Goal: Task Accomplishment & Management: Use online tool/utility

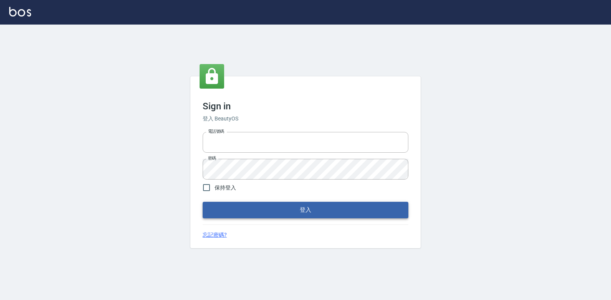
type input "0223312194"
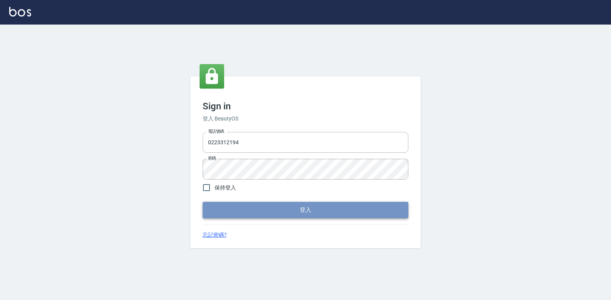
click at [296, 204] on button "登入" at bounding box center [306, 210] width 206 height 16
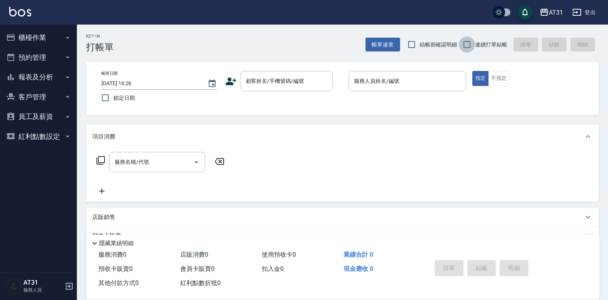
click at [469, 40] on input "連續打單結帳" at bounding box center [467, 44] width 16 height 16
checkbox input "true"
click at [300, 88] on input "顧客姓名/手機號碼/編號" at bounding box center [281, 81] width 74 height 13
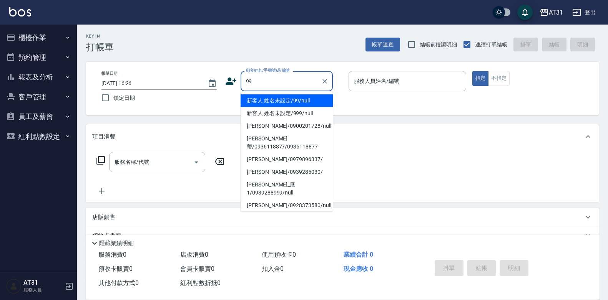
type input "新客人 姓名未設定/99/null"
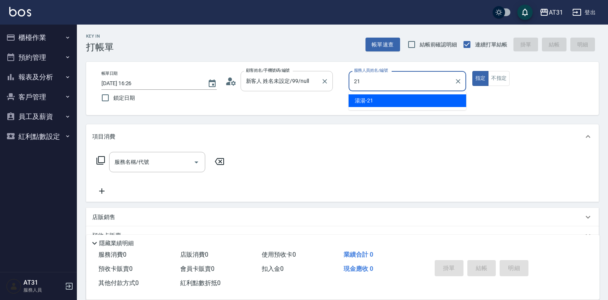
type input "21"
type button "true"
type input "湯湯-21"
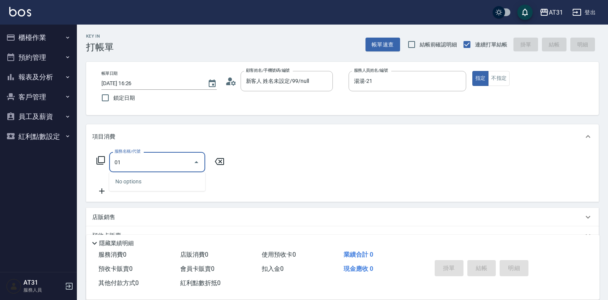
type input "0"
type input "301"
type input "160"
type input "燙髮(301)"
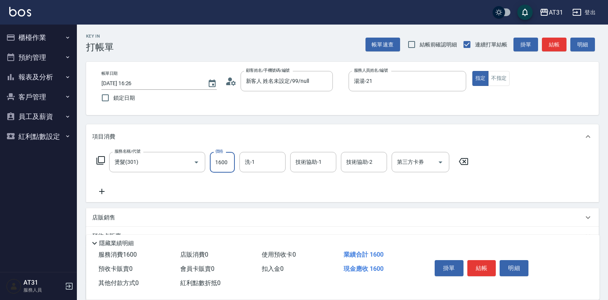
type input "0"
type input "138"
type input "130"
type input "1388"
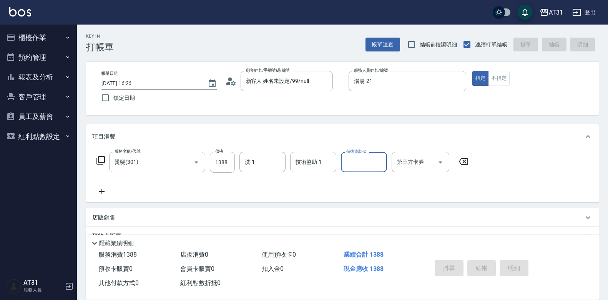
type input "0"
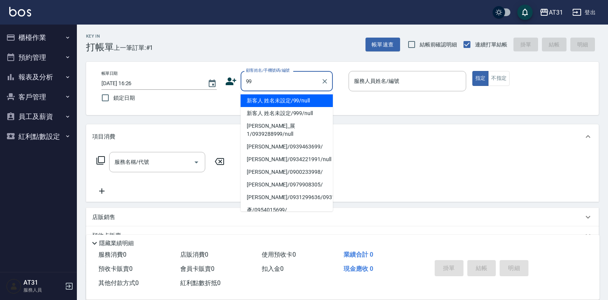
type input "新客人 姓名未設定/99/null"
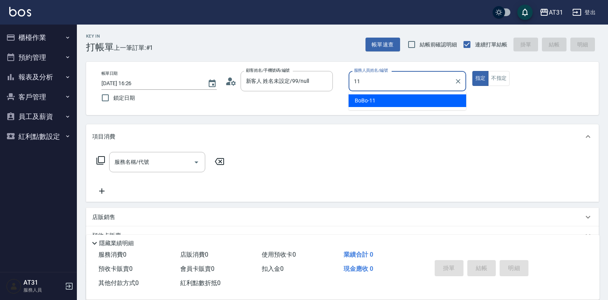
type input "BoBo-11"
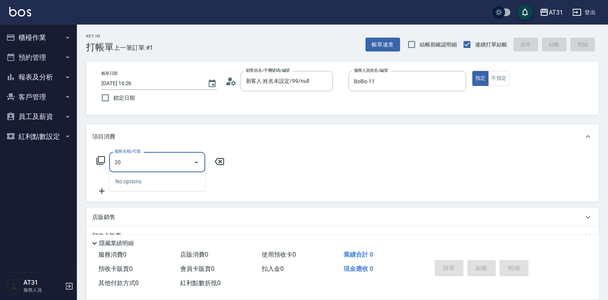
type input "201"
type input "20"
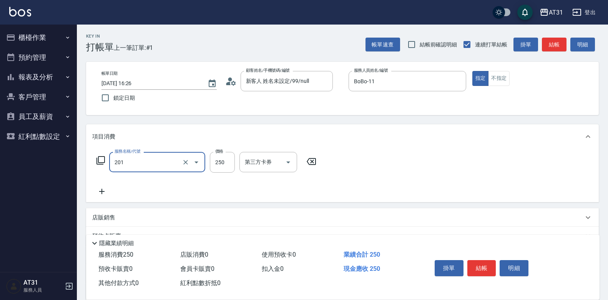
type input "洗髮(201)"
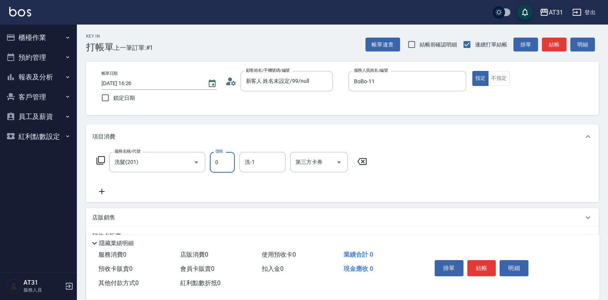
type input "0"
type input "[PERSON_NAME]-49"
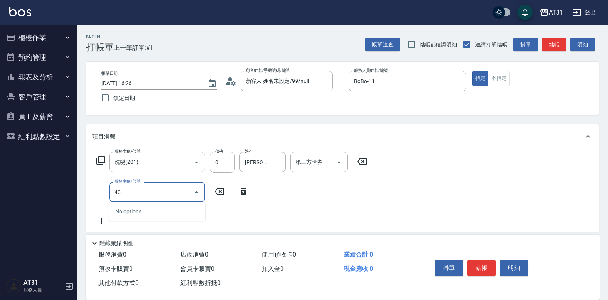
type input "4"
type input "201"
type input "20"
type input "洗髮(201)"
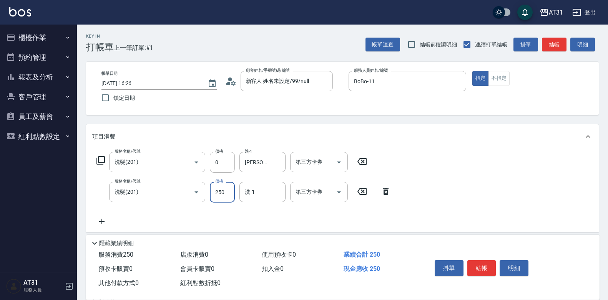
type input "0"
type input "[PERSON_NAME]-49"
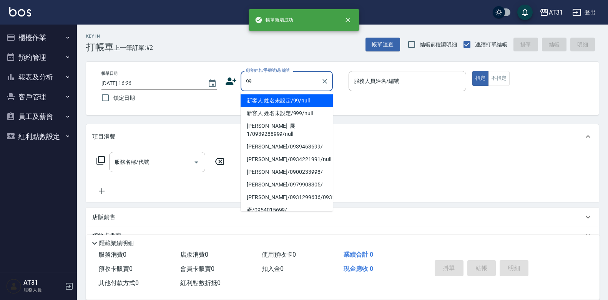
type input "新客人 姓名未設定/99/null"
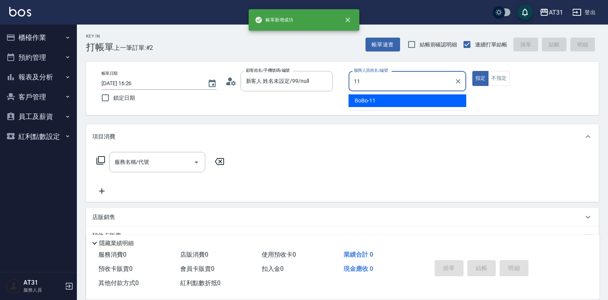
type input "BoBo-11"
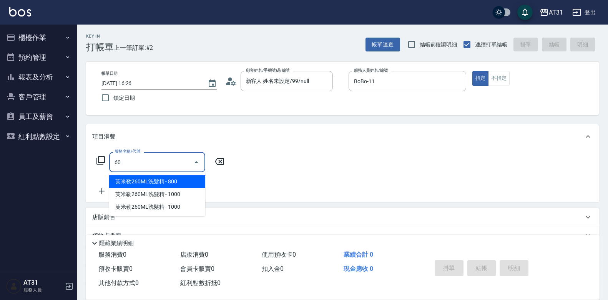
type input "609"
type input "110"
type input "自購三段(609)"
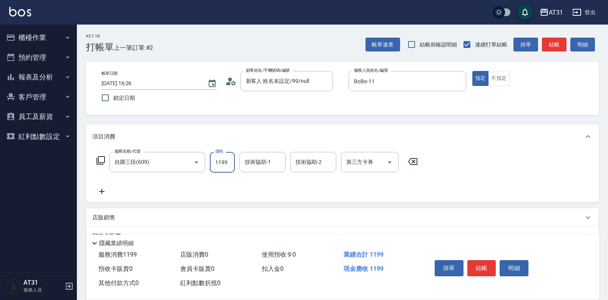
type input "0"
type input "22"
type input "20"
type input "2200"
type input "220"
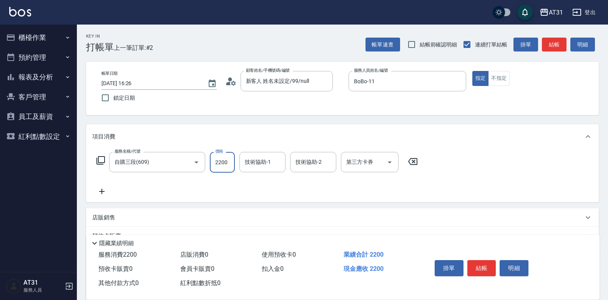
type input "2200"
type input "[PERSON_NAME]-49"
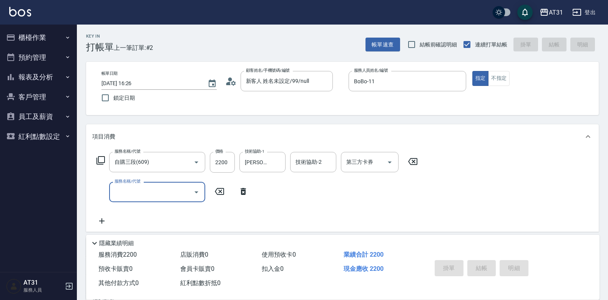
type input "[DATE] 16:27"
type input "0"
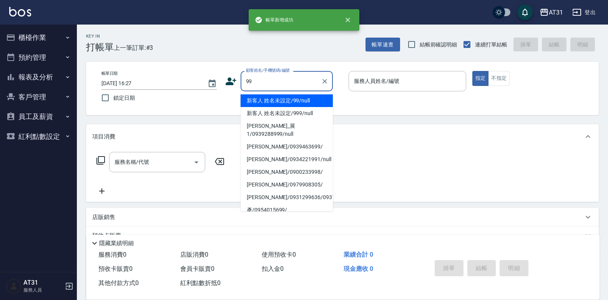
type input "新客人 姓名未設定/99/null"
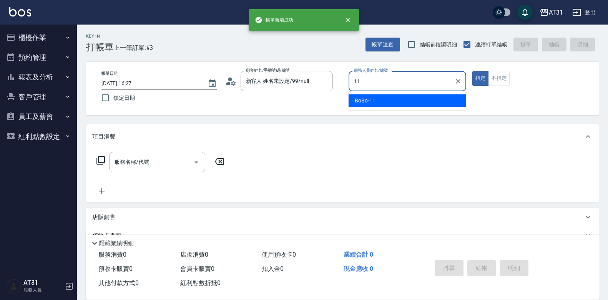
type input "BoBo-11"
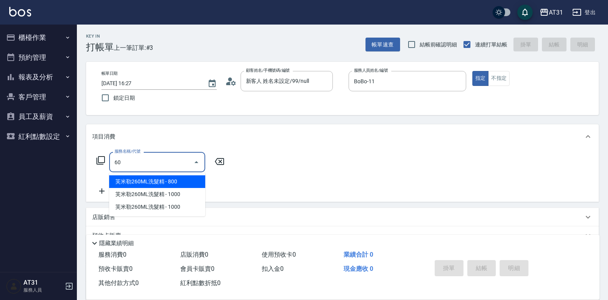
type input "609"
type input "110"
type input "自購三段(609)"
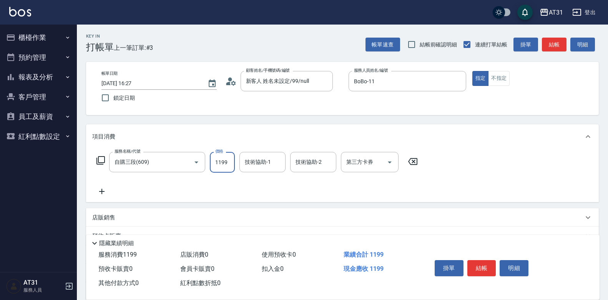
type input "0"
type input "22"
type input "20"
type input "220"
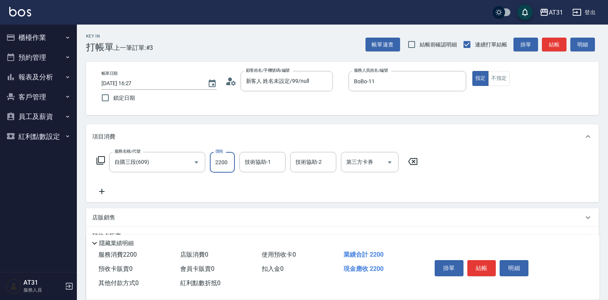
type input "2200"
type input "[PERSON_NAME]-49"
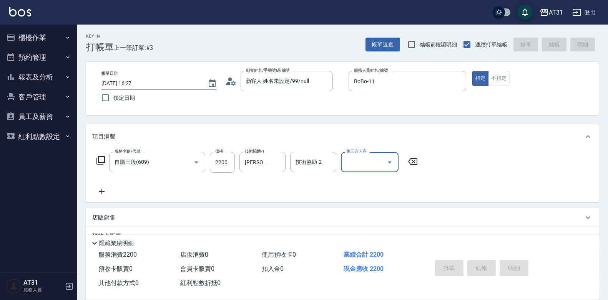
type input "0"
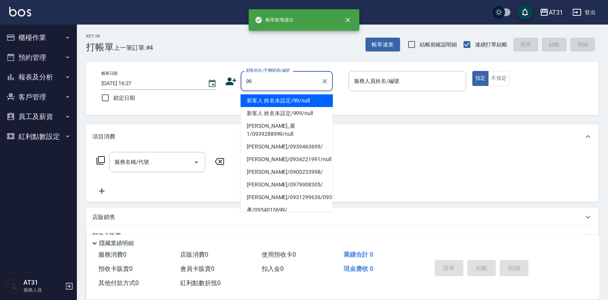
type input "新客人 姓名未設定/99/null"
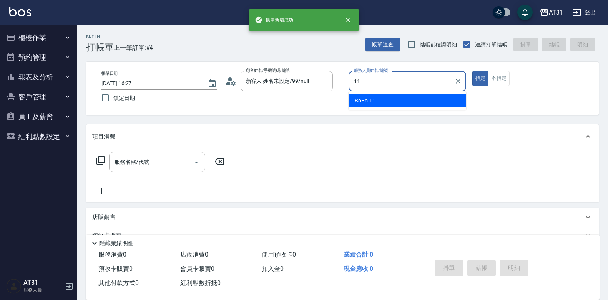
type input "BoBo-11"
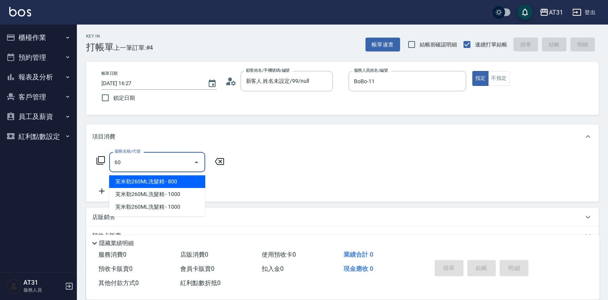
type input "609"
type input "110"
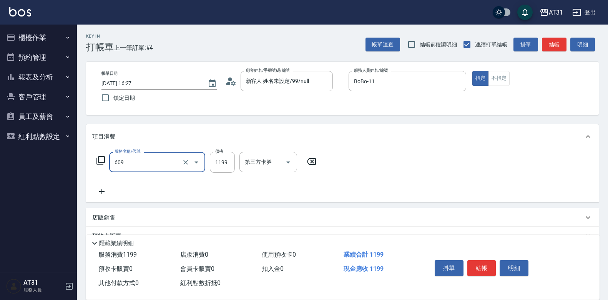
type input "自購三段(609)"
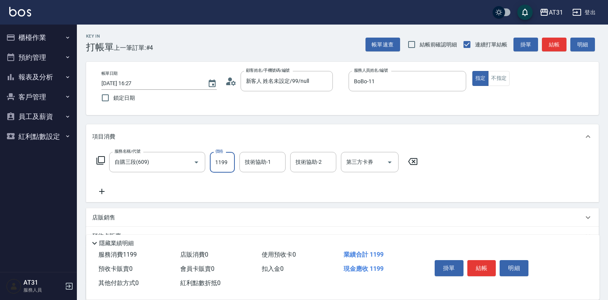
type input "0"
type input "220"
type input "2200"
type input "[PERSON_NAME]-49"
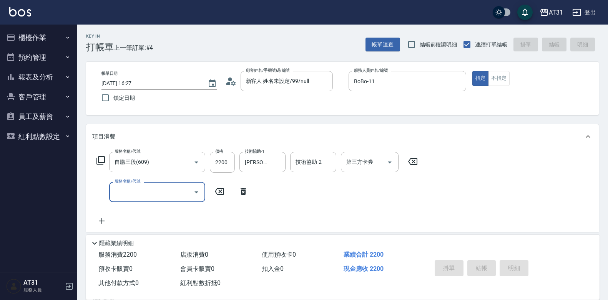
type input "0"
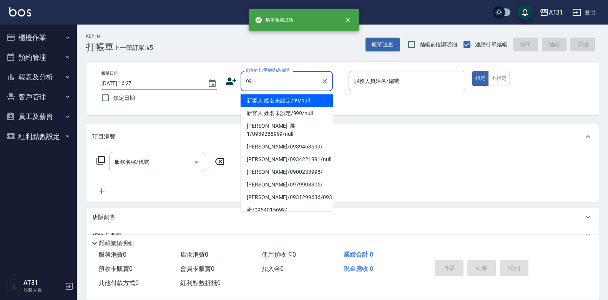
type input "新客人 姓名未設定/99/null"
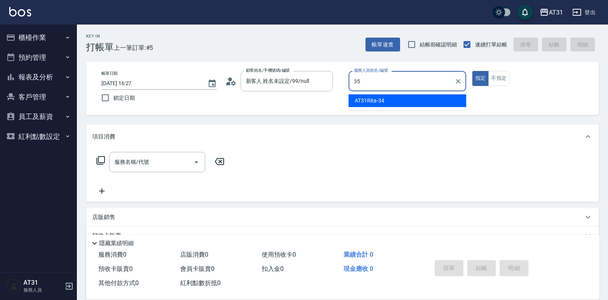
type input "Ruby-35"
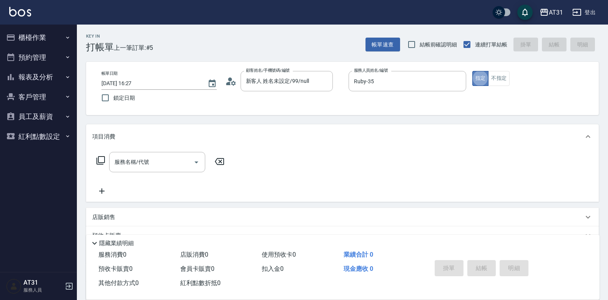
click at [486, 78] on button "指定" at bounding box center [480, 78] width 17 height 15
click at [496, 80] on button "不指定" at bounding box center [499, 78] width 22 height 15
click at [161, 166] on input "服務名稱/代號" at bounding box center [152, 162] width 78 height 13
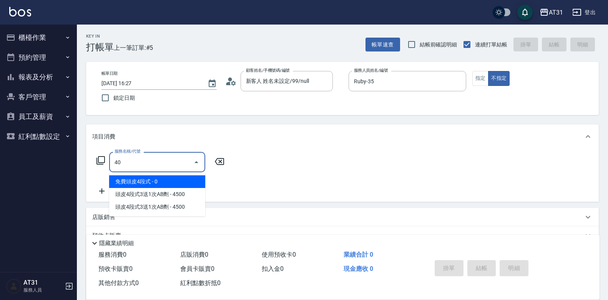
type input "401"
type input "20"
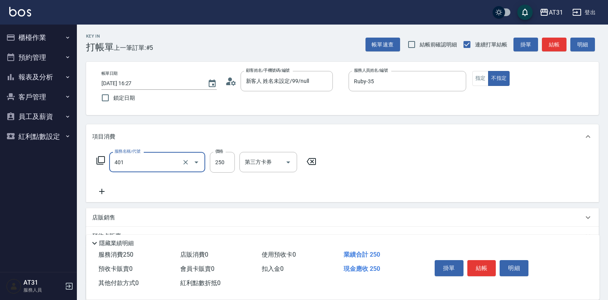
type input "剪髮(401)"
type input "0"
type input "30"
type input "300"
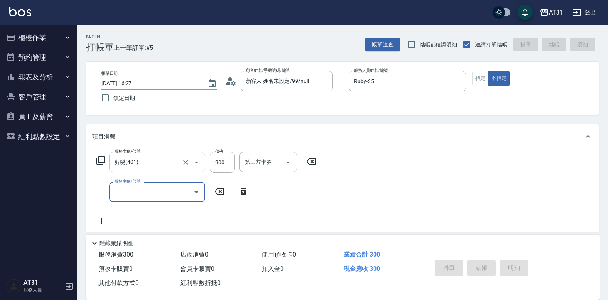
type input "0"
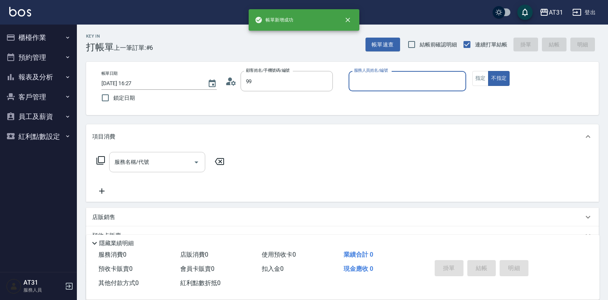
type input "新客人 姓名未設定/99/null"
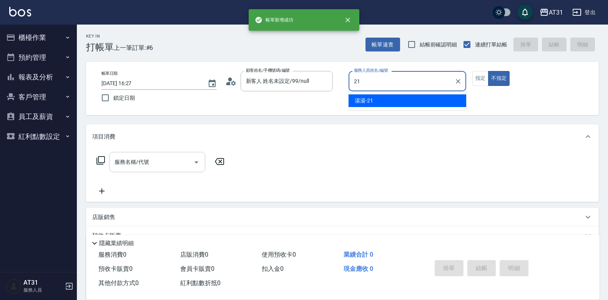
type input "湯湯-21"
type button "false"
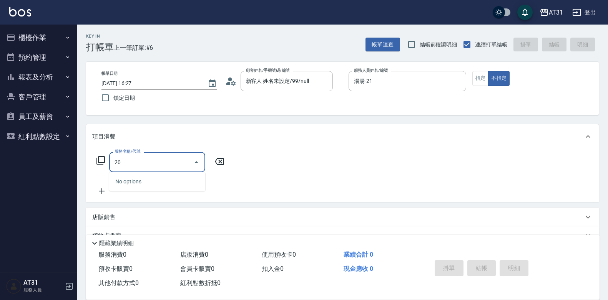
type input "2"
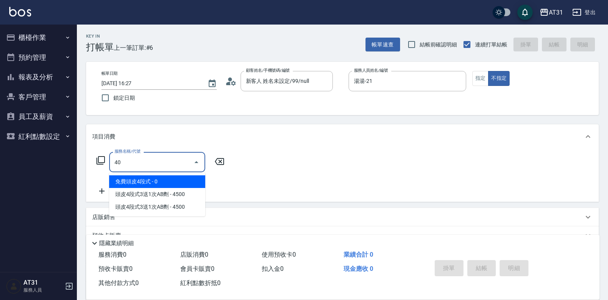
type input "401"
type input "20"
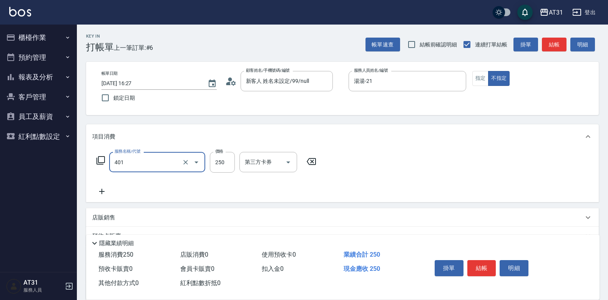
type input "剪髮(401)"
type input "0"
type input "30"
type input "300"
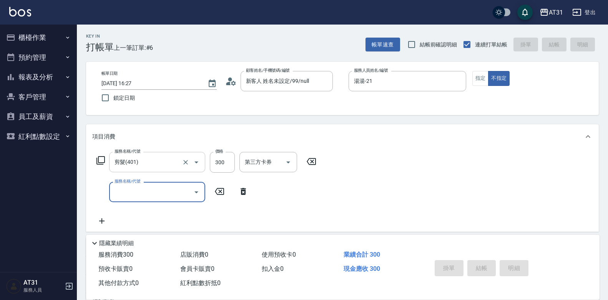
type input "0"
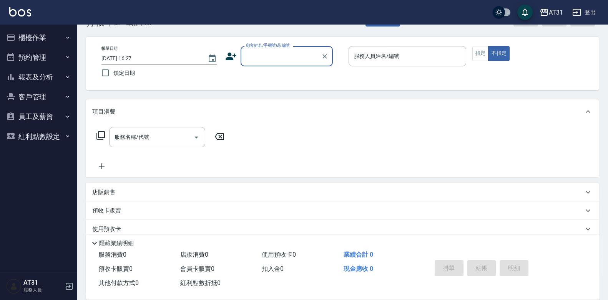
scroll to position [38, 0]
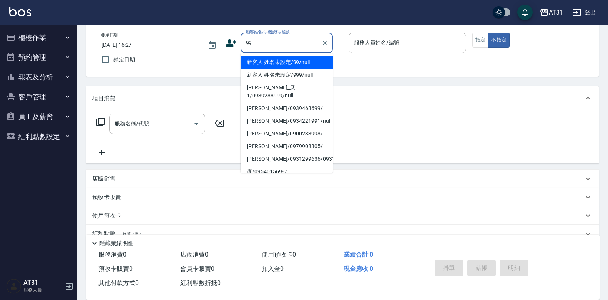
type input "新客人 姓名未設定/99/null"
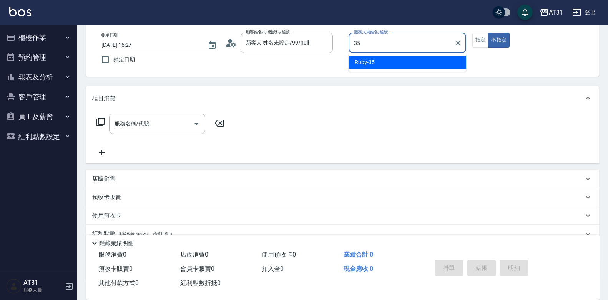
type input "Ruby-35"
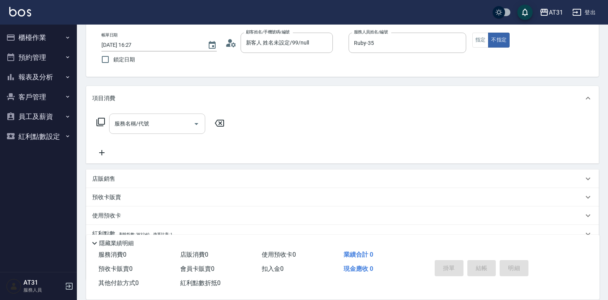
click at [146, 118] on input "服務名稱/代號" at bounding box center [152, 123] width 78 height 13
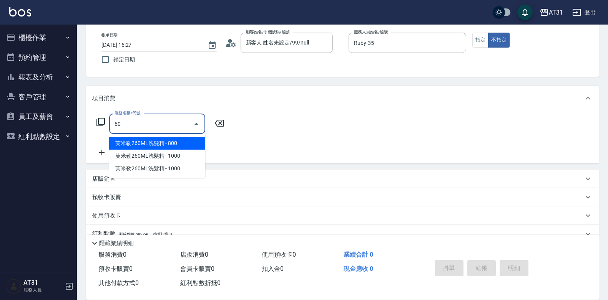
type input "609"
type input "110"
type input "自購三段(609)"
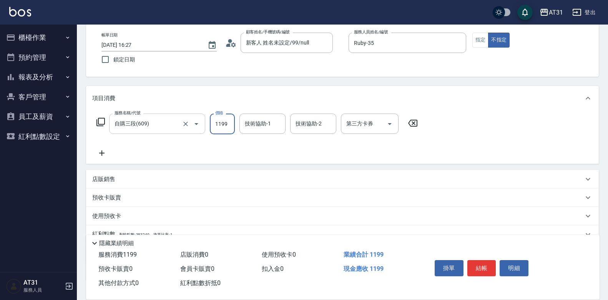
type input "0"
type input "29"
type input "20"
type input "290"
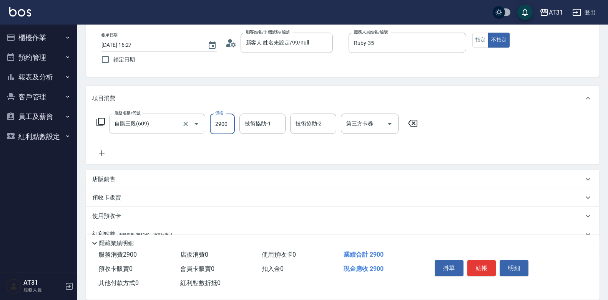
type input "2900"
type input "[PERSON_NAME]-49"
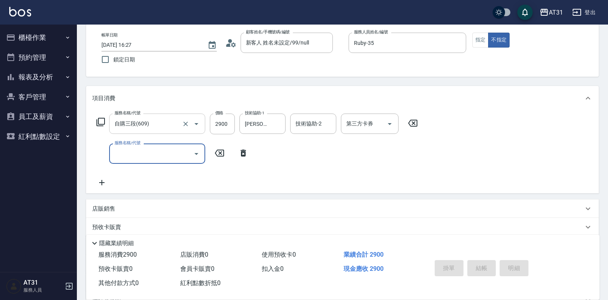
type input "[DATE] 17:00"
type input "0"
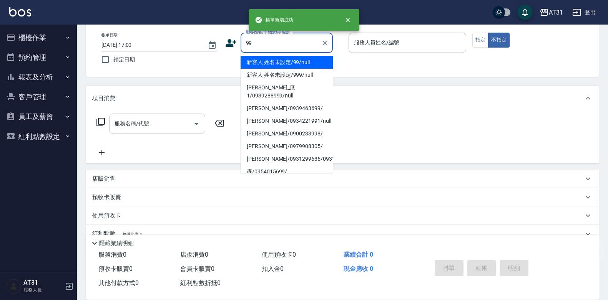
type input "新客人 姓名未設定/99/null"
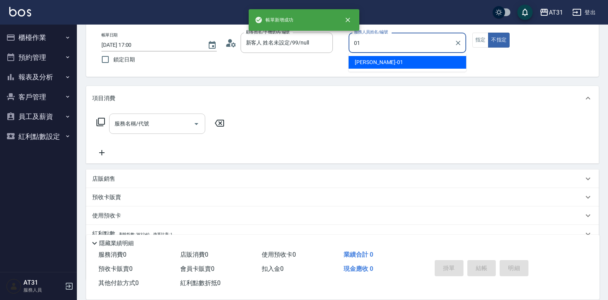
type input "[PERSON_NAME]-01"
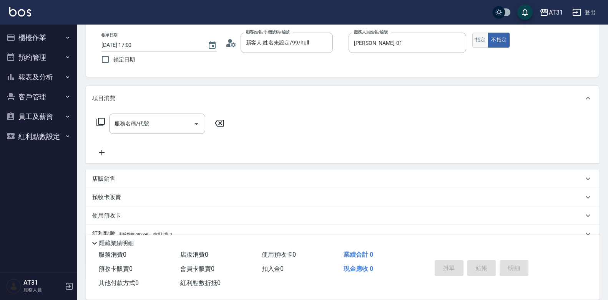
click at [477, 46] on button "指定" at bounding box center [480, 40] width 17 height 15
click at [175, 122] on input "服務名稱/代號" at bounding box center [152, 123] width 78 height 13
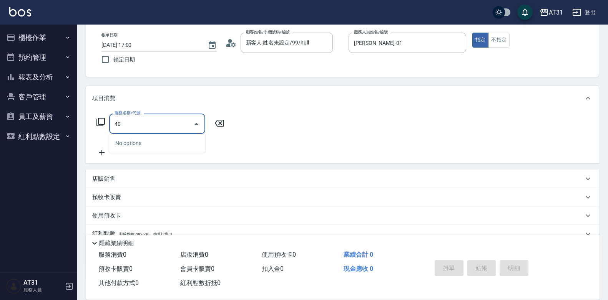
type input "401"
type input "20"
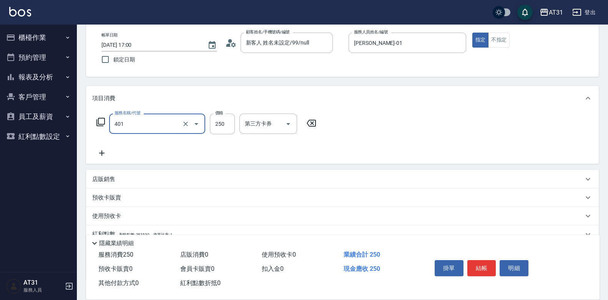
type input "剪髮(401)"
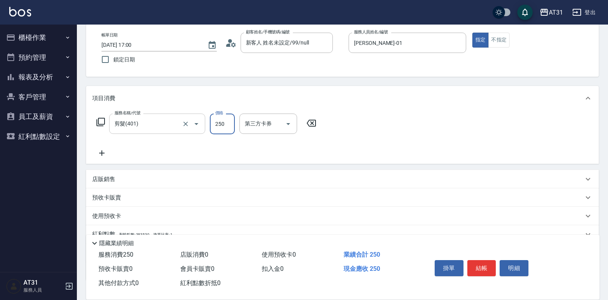
type input "0"
type input "30"
type input "300"
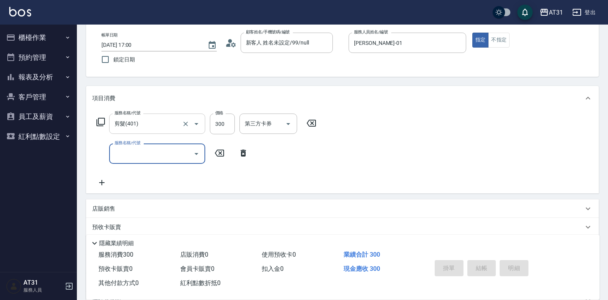
type input "0"
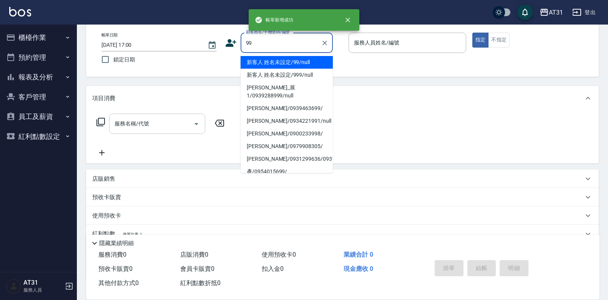
type input "新客人 姓名未設定/99/null"
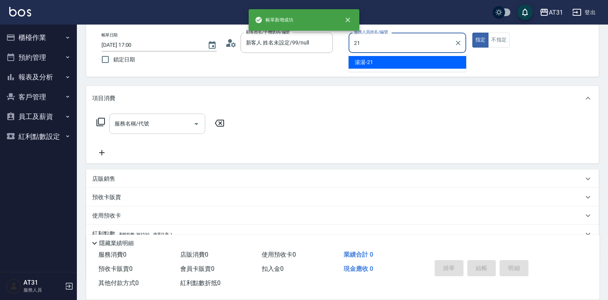
type input "湯湯-21"
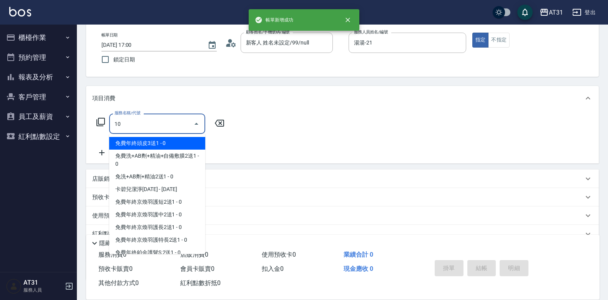
type input "101"
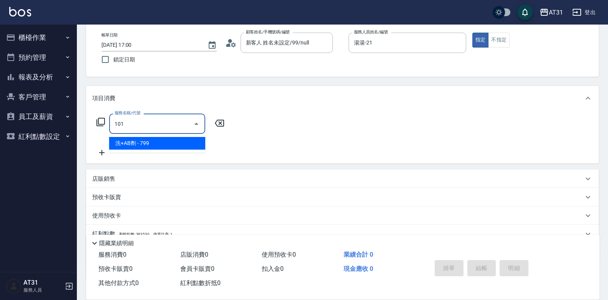
type input "70"
type input "洗+AB劑(101)"
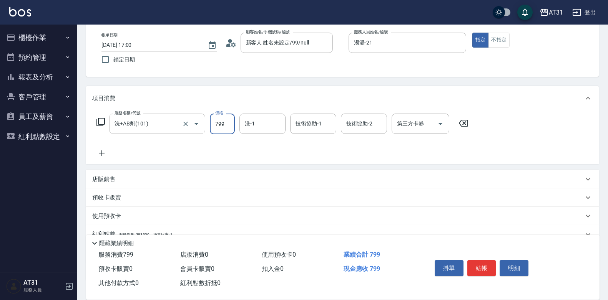
type input "0"
type input "80"
type input "800"
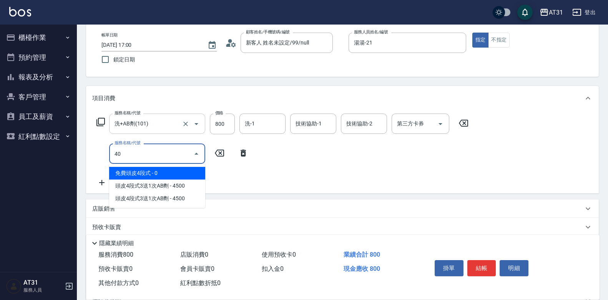
type input "401"
type input "100"
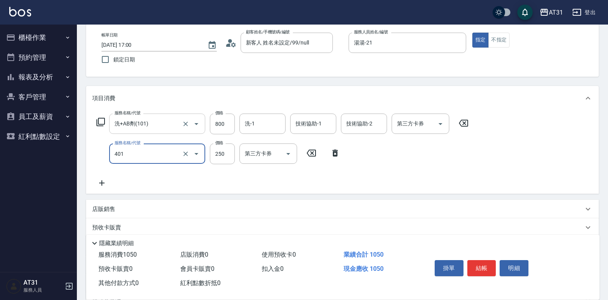
type input "剪髮(401)"
type input "80"
type input "20"
type input "100"
type input "200"
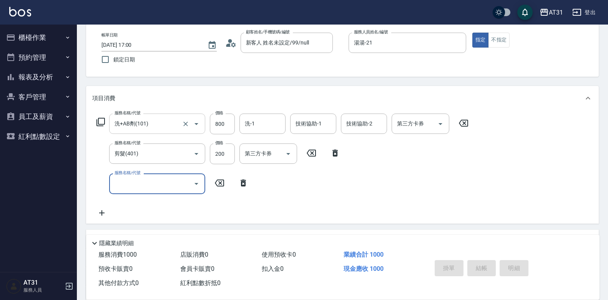
type input "0"
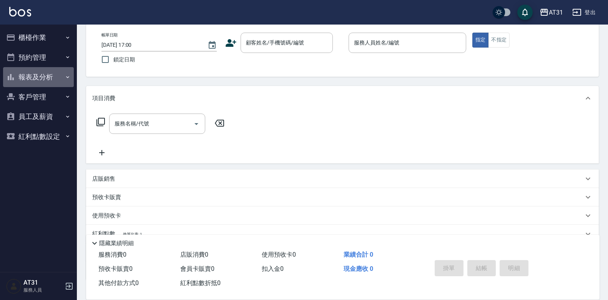
click at [48, 80] on button "報表及分析" at bounding box center [38, 77] width 71 height 20
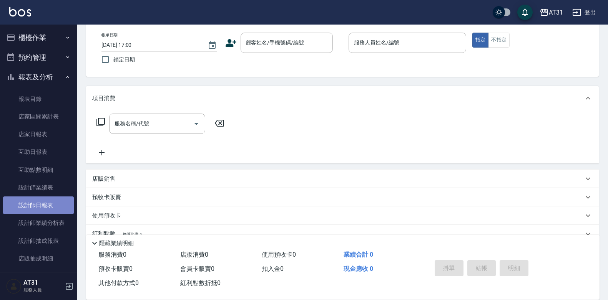
click at [46, 202] on link "設計師日報表" at bounding box center [38, 206] width 71 height 18
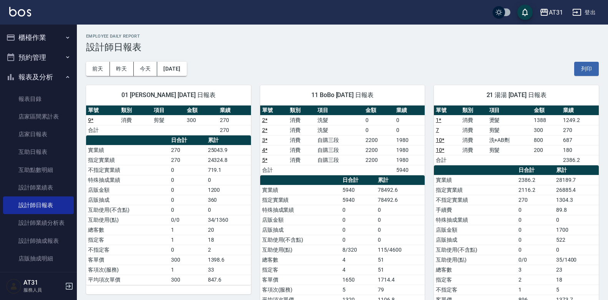
drag, startPoint x: 605, startPoint y: 86, endPoint x: 613, endPoint y: 154, distance: 67.6
click at [608, 154] on html "AT31 登出 櫃檯作業 打帳單 帳單列表 掛單列表 現金收支登錄 材料自購登錄 每日結帳 排班表 現場電腦打卡 預約管理 預約管理 單日預約紀錄 單週預約紀…" at bounding box center [304, 286] width 608 height 572
drag, startPoint x: 613, startPoint y: 154, endPoint x: 555, endPoint y: 57, distance: 112.5
click at [555, 57] on div "[DATE] [DATE] [DATE] [DATE] 列印" at bounding box center [342, 69] width 512 height 33
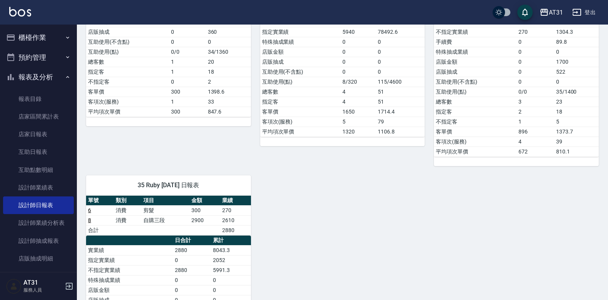
scroll to position [169, 0]
